Goal: Transaction & Acquisition: Purchase product/service

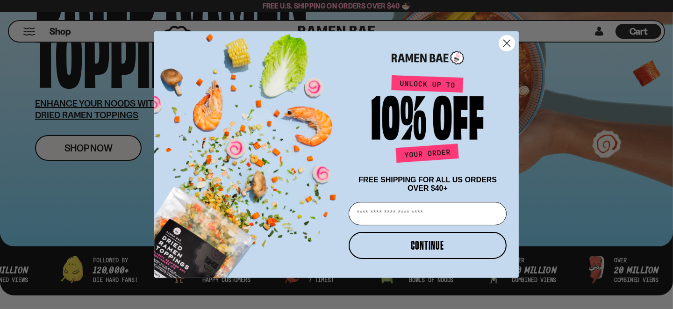
scroll to position [187, 0]
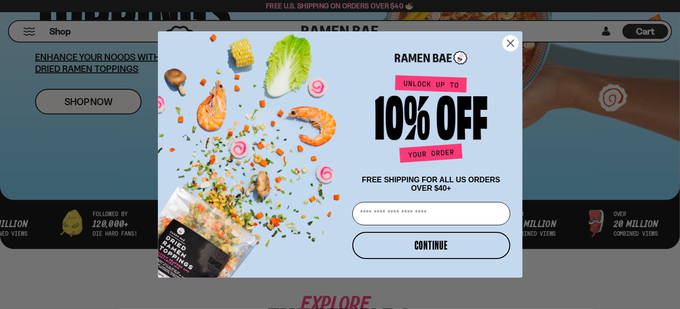
click at [505, 43] on circle "Close dialog" at bounding box center [510, 43] width 15 height 15
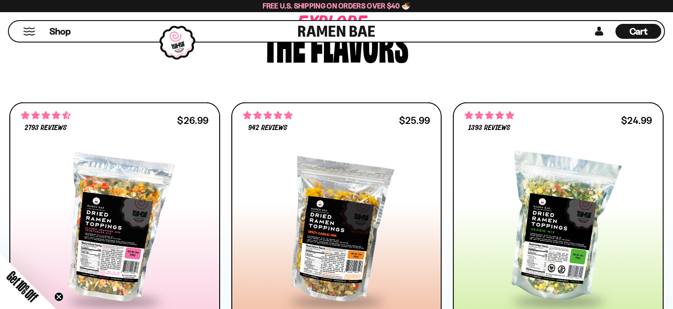
scroll to position [420, 0]
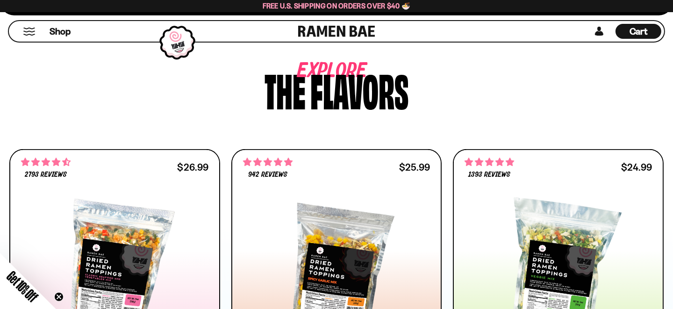
click at [44, 33] on div "Shop" at bounding box center [155, 31] width 287 height 21
click at [58, 33] on span "Shop" at bounding box center [60, 31] width 23 height 14
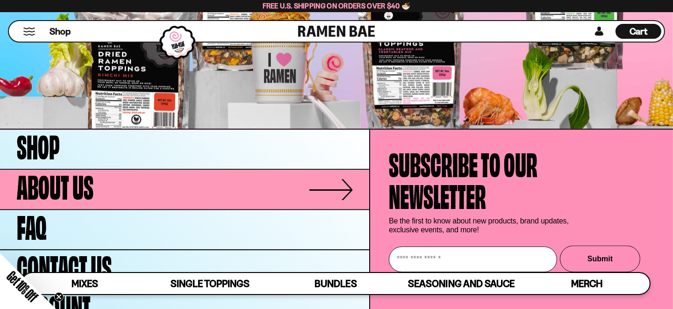
scroll to position [3032, 0]
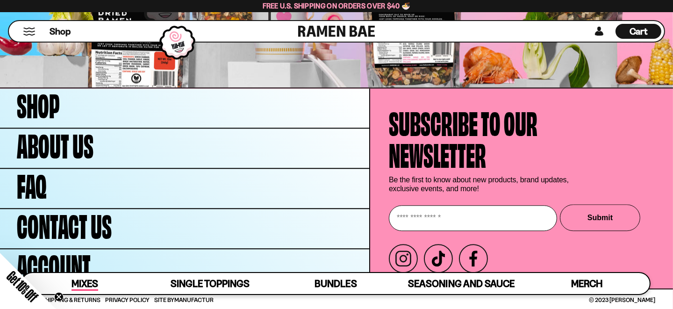
click at [96, 285] on span "Mixes" at bounding box center [85, 284] width 27 height 13
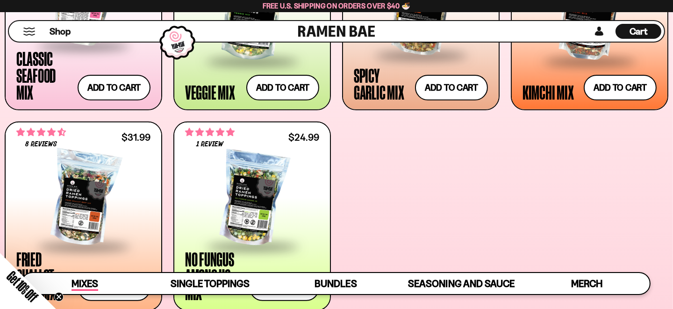
scroll to position [387, 0]
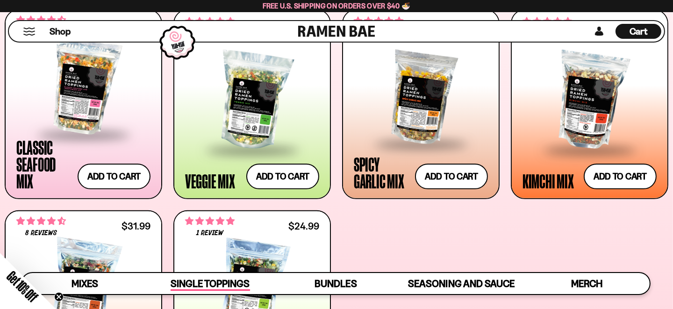
click at [188, 286] on span "Single Toppings" at bounding box center [210, 284] width 79 height 13
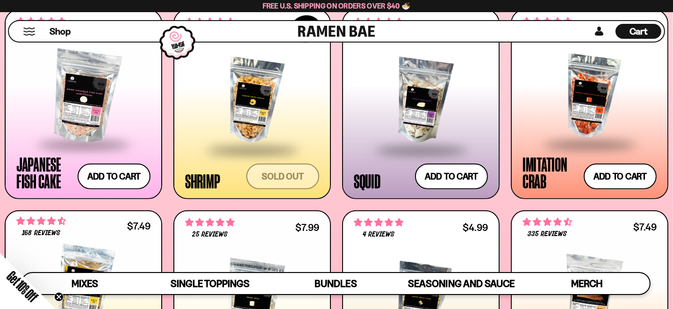
scroll to position [1041, 0]
